Goal: Find specific page/section: Find specific page/section

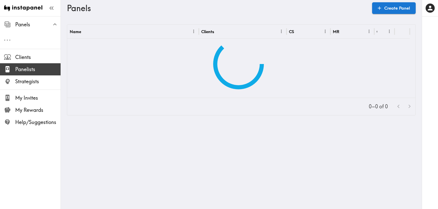
click at [39, 68] on span "Panelists" at bounding box center [37, 69] width 45 height 7
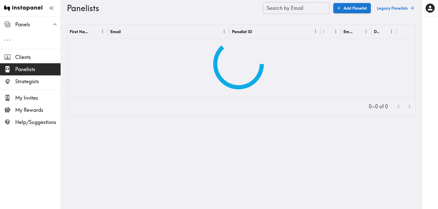
click at [276, 9] on input "Search by Email" at bounding box center [296, 8] width 66 height 12
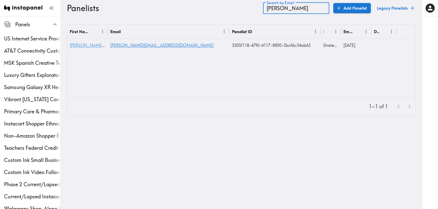
type input "[PERSON_NAME]"
click at [89, 47] on span "[PERSON_NAME][EMAIL_ADDRESS][DOMAIN_NAME]" at bounding box center [121, 45] width 103 height 5
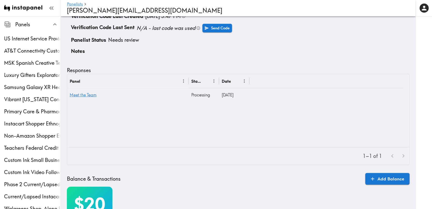
scroll to position [38, 0]
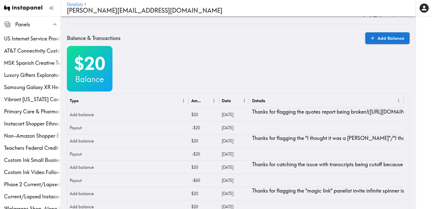
click at [185, 65] on div "$20 Balance" at bounding box center [238, 69] width 343 height 46
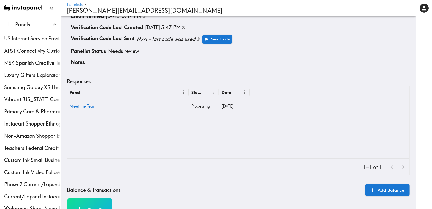
scroll to position [0, 0]
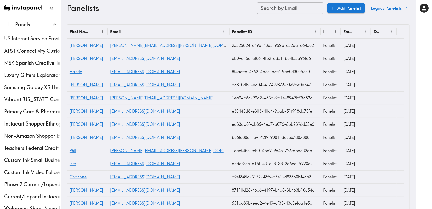
click at [304, 12] on input "Search by Email" at bounding box center [290, 8] width 66 height 12
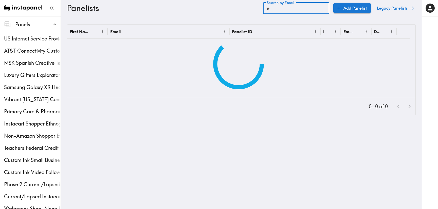
type input "e"
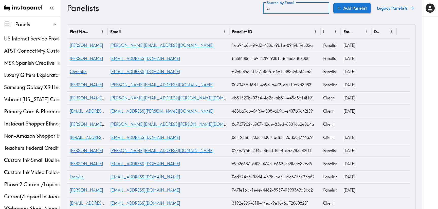
type input "a"
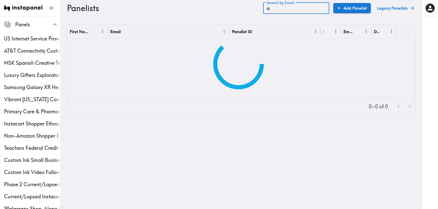
type input "a"
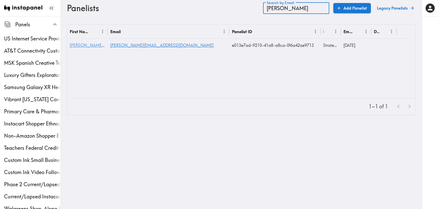
type input "[PERSON_NAME]"
click at [82, 46] on span "[PERSON_NAME][EMAIL_ADDRESS][DOMAIN_NAME]" at bounding box center [121, 45] width 103 height 5
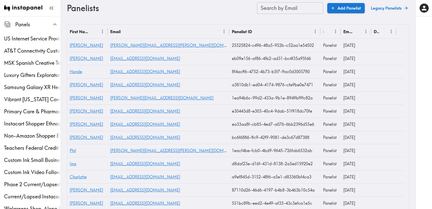
click at [308, 11] on input "Search by Email" at bounding box center [290, 8] width 66 height 12
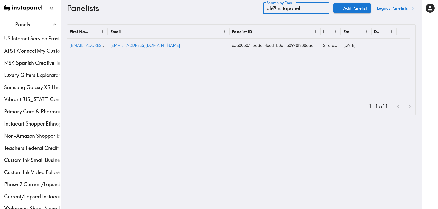
type input "ali@instapanel"
click at [80, 47] on span "[EMAIL_ADDRESS][DOMAIN_NAME]" at bounding box center [105, 45] width 70 height 5
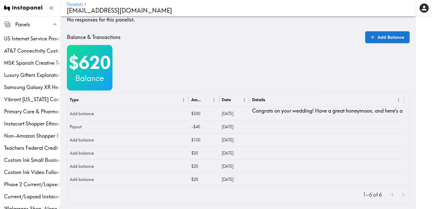
scroll to position [114, 0]
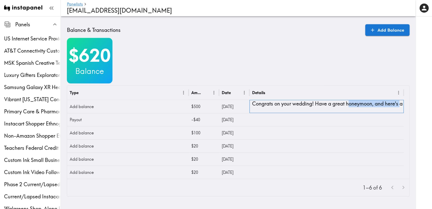
drag, startPoint x: 352, startPoint y: 105, endPoint x: 403, endPoint y: 106, distance: 50.7
click at [401, 106] on p "Congrats on your wedding! Have a great honeymoon, and here's a gift from the te…" at bounding box center [326, 103] width 149 height 7
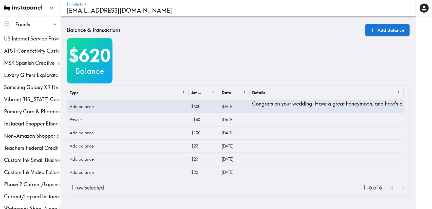
click at [319, 58] on div "$620 Balance" at bounding box center [238, 61] width 343 height 46
click at [291, 54] on div "$620 Balance" at bounding box center [238, 61] width 343 height 46
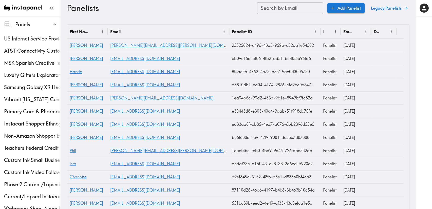
click at [280, 7] on div "Search by Email Search by Email" at bounding box center [290, 8] width 66 height 12
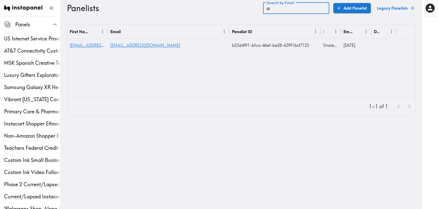
type input "a"
type input "kae@inst"
click at [81, 46] on span "[EMAIL_ADDRESS][DOMAIN_NAME]" at bounding box center [105, 45] width 70 height 5
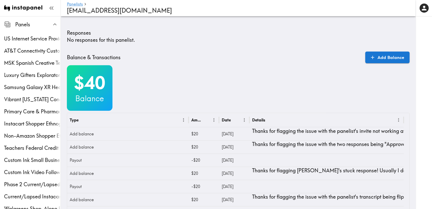
scroll to position [65, 0]
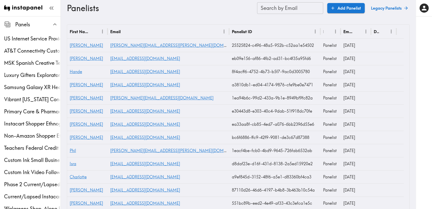
click at [297, 7] on input "Search by Email" at bounding box center [290, 8] width 66 height 12
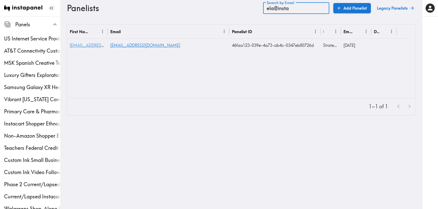
type input "ela@insta"
click at [89, 44] on span "[EMAIL_ADDRESS][DOMAIN_NAME]" at bounding box center [105, 45] width 70 height 5
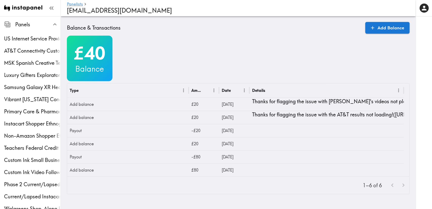
scroll to position [123, 0]
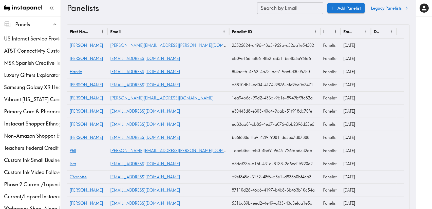
click at [298, 14] on div "Panelists Search by Email Search by Email Add Panelist Legacy Panelists" at bounding box center [238, 8] width 343 height 16
click at [298, 14] on input "Search by Email" at bounding box center [290, 8] width 66 height 12
click at [296, 11] on input "Search by Email" at bounding box center [290, 8] width 66 height 12
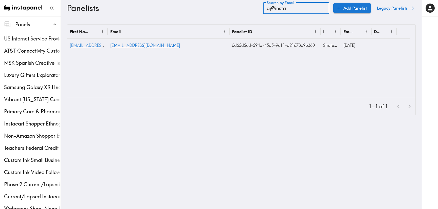
type input "aj@insta"
click at [87, 47] on span "[EMAIL_ADDRESS][DOMAIN_NAME]" at bounding box center [105, 45] width 70 height 5
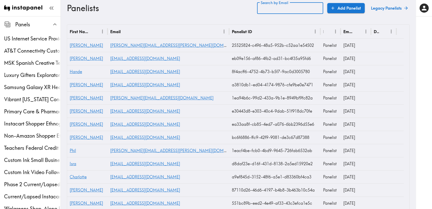
click at [297, 10] on input "Search by Email" at bounding box center [290, 8] width 66 height 12
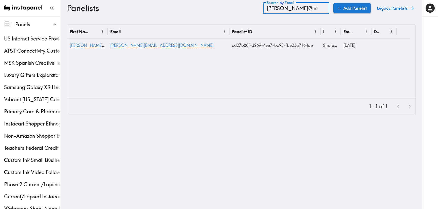
type input "[PERSON_NAME]@ins"
click at [73, 47] on span "[PERSON_NAME][EMAIL_ADDRESS][DOMAIN_NAME]" at bounding box center [121, 45] width 103 height 5
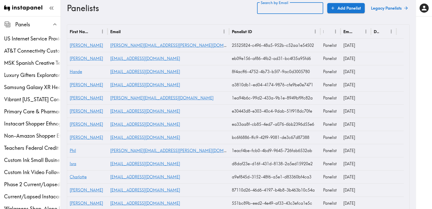
click at [286, 11] on input "Search by Email" at bounding box center [290, 8] width 66 height 12
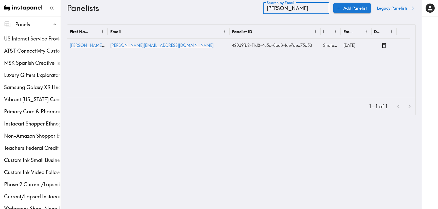
type input "[PERSON_NAME]"
click at [85, 46] on span "[PERSON_NAME][EMAIL_ADDRESS][DOMAIN_NAME]" at bounding box center [121, 45] width 103 height 5
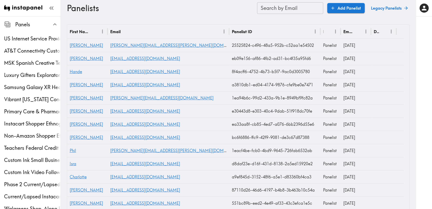
click at [291, 6] on div "Search by Email Search by Email" at bounding box center [290, 8] width 66 height 12
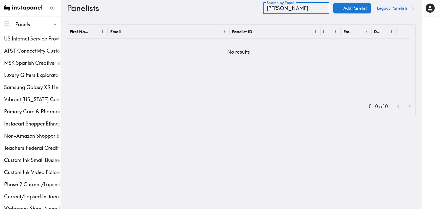
drag, startPoint x: 315, startPoint y: 9, endPoint x: 270, endPoint y: 8, distance: 45.6
click at [270, 8] on input "[PERSON_NAME]" at bounding box center [296, 8] width 66 height 12
type input "[PERSON_NAME]"
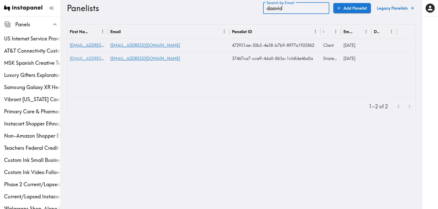
type input "daavid"
click at [94, 61] on span "[EMAIL_ADDRESS][DOMAIN_NAME]" at bounding box center [105, 58] width 70 height 5
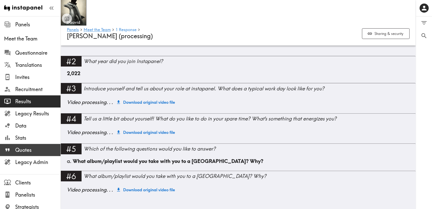
scroll to position [7, 0]
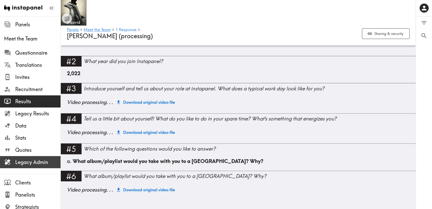
click at [31, 164] on span "Legacy Admin" at bounding box center [37, 162] width 45 height 7
